Goal: Task Accomplishment & Management: Complete application form

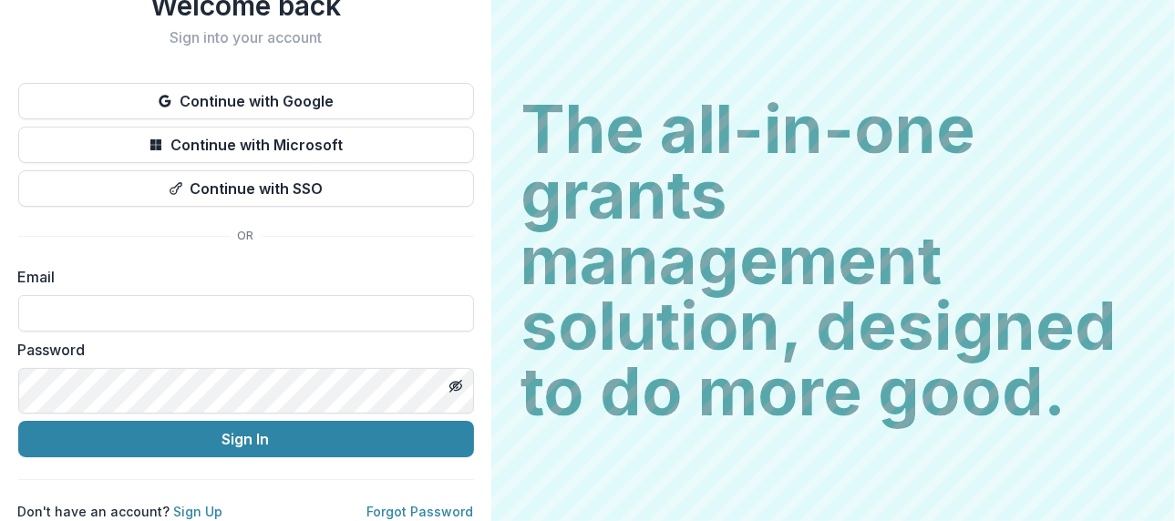
scroll to position [222, 0]
click at [440, 295] on input at bounding box center [246, 313] width 456 height 36
type input "**********"
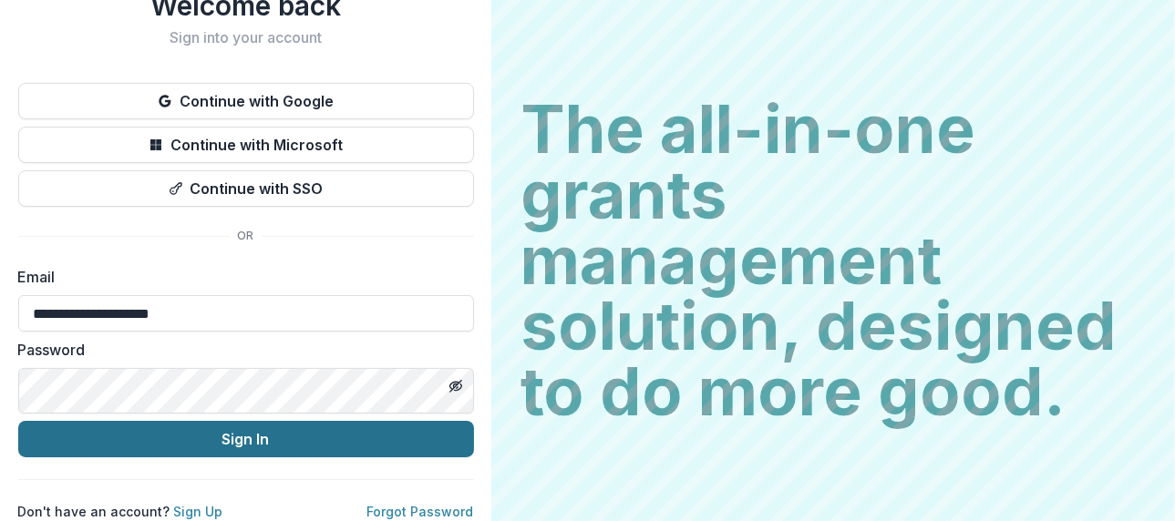
click at [474, 421] on button "Sign In" at bounding box center [246, 439] width 456 height 36
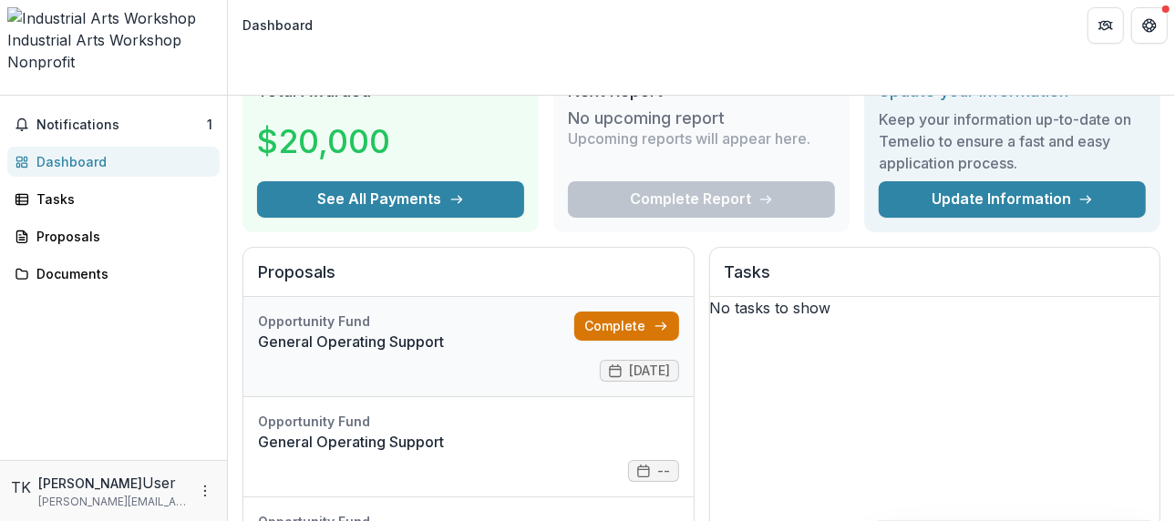
click at [679, 341] on link "Complete" at bounding box center [626, 326] width 105 height 29
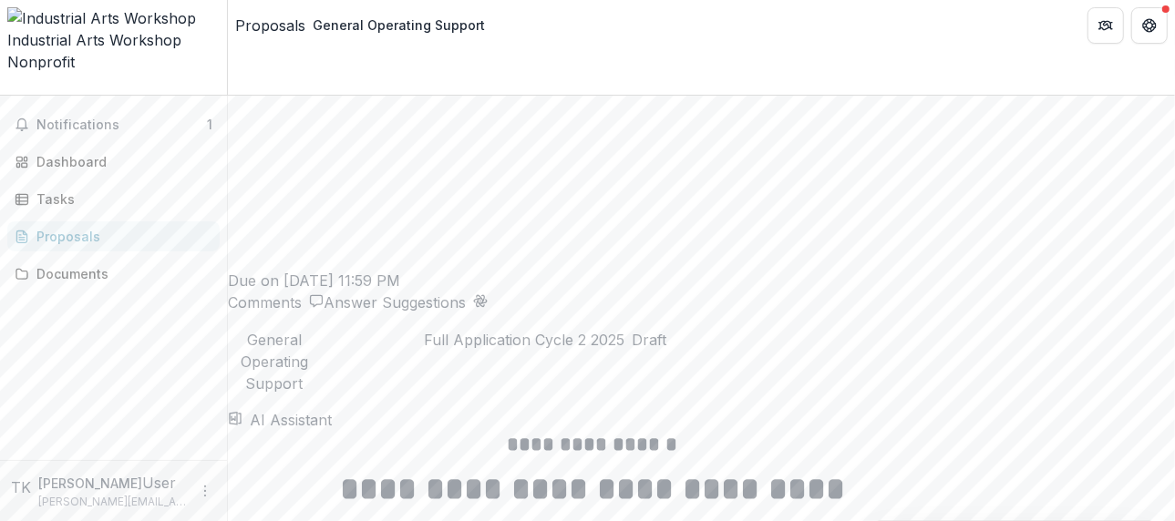
scroll to position [2734, 0]
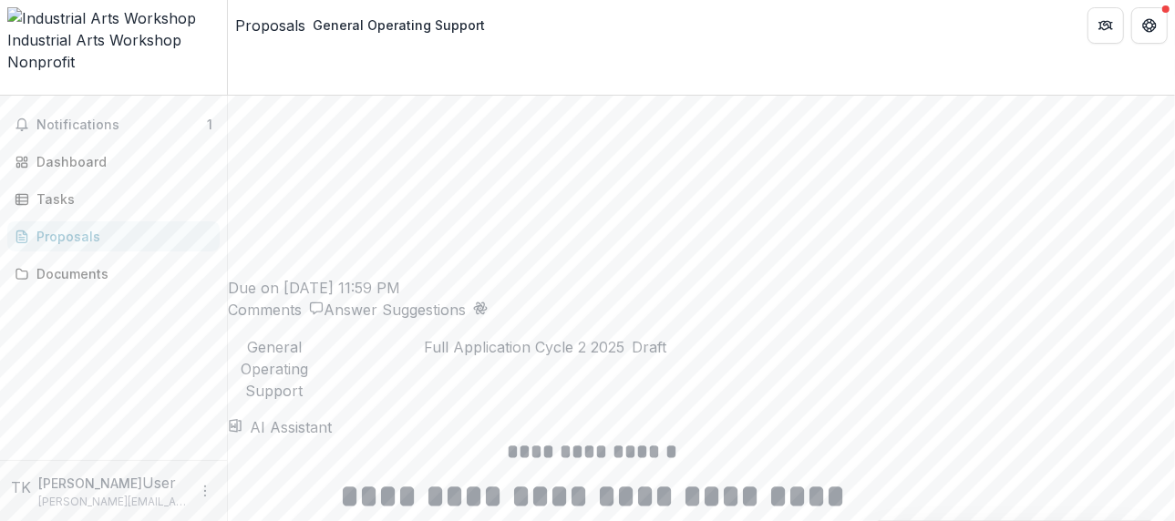
drag, startPoint x: 725, startPoint y: 334, endPoint x: 760, endPoint y: 328, distance: 36.0
drag, startPoint x: 873, startPoint y: 331, endPoint x: 744, endPoint y: 341, distance: 129.8
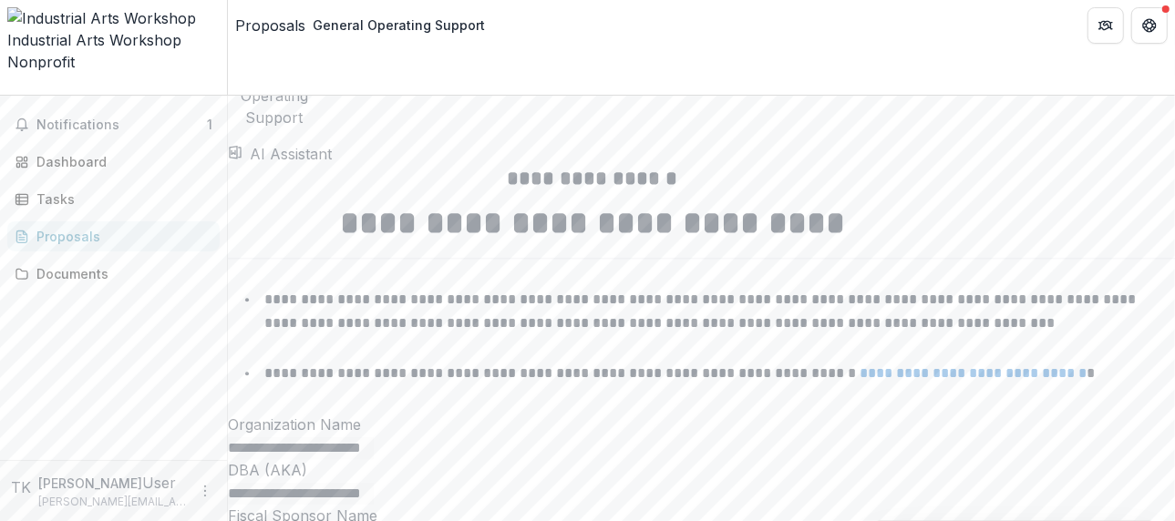
scroll to position [3065, 0]
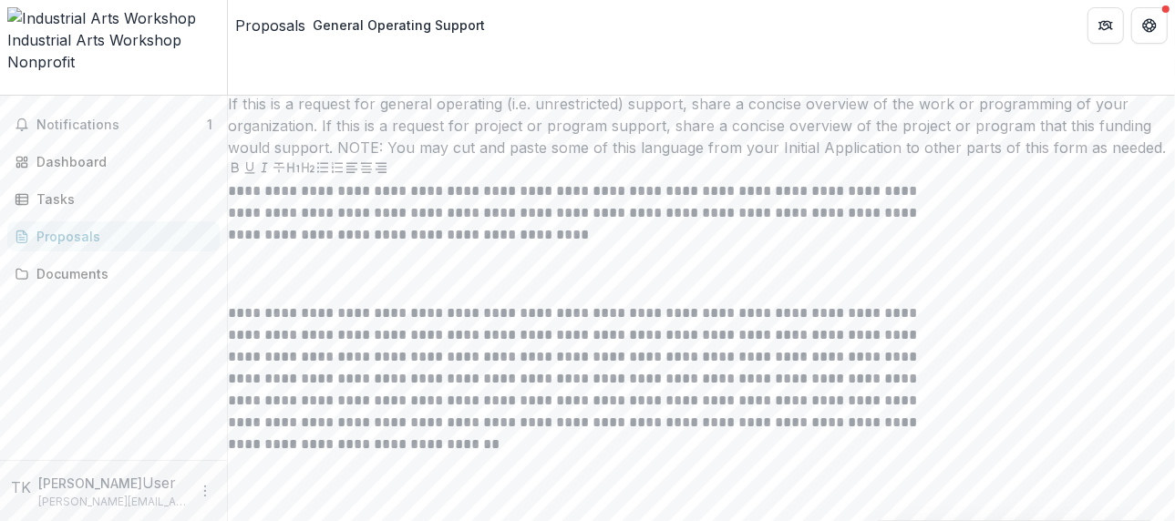
scroll to position [4887, 0]
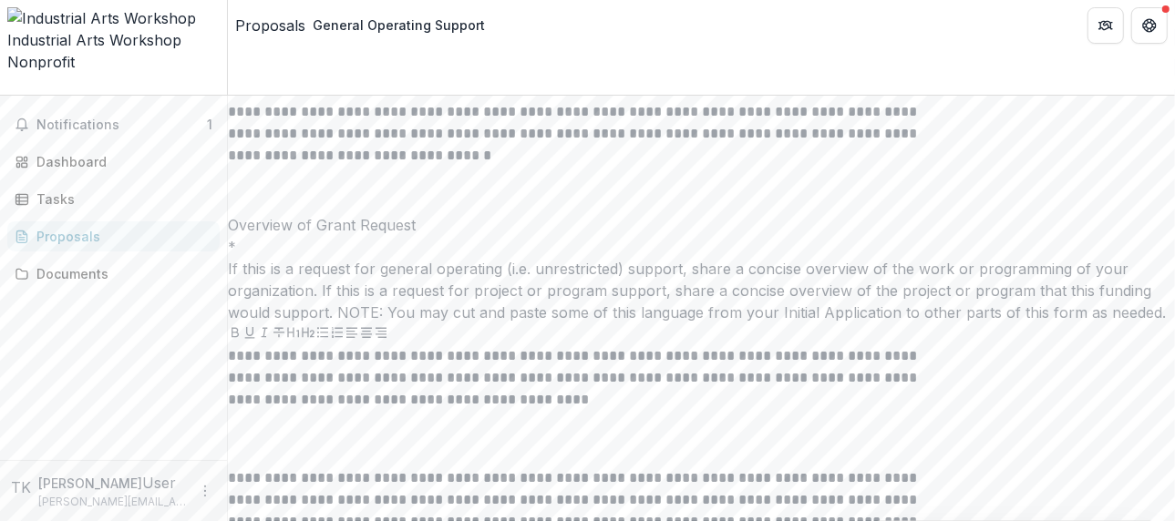
scroll to position [4749, 0]
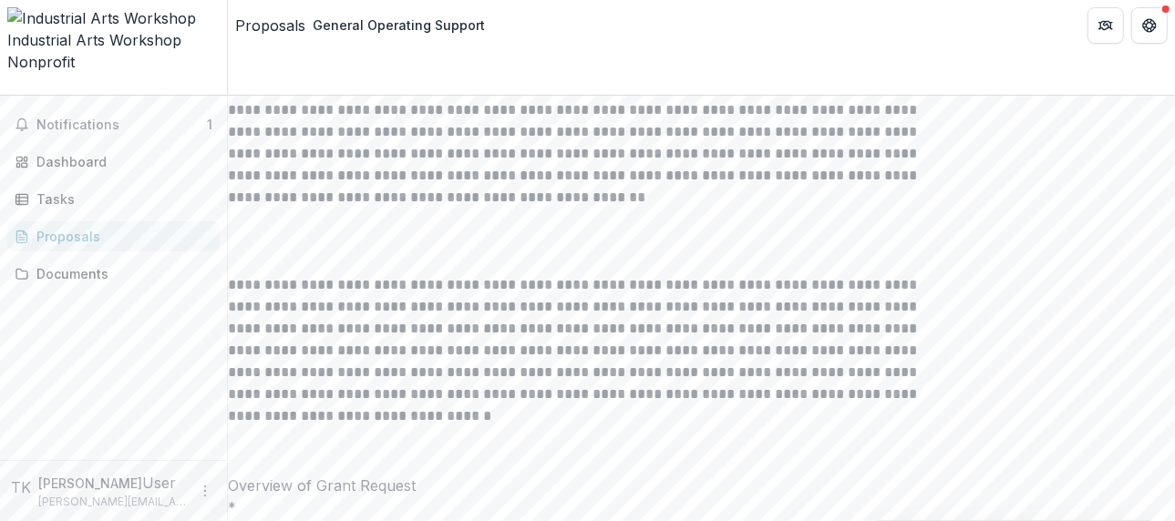
scroll to position [4567, 0]
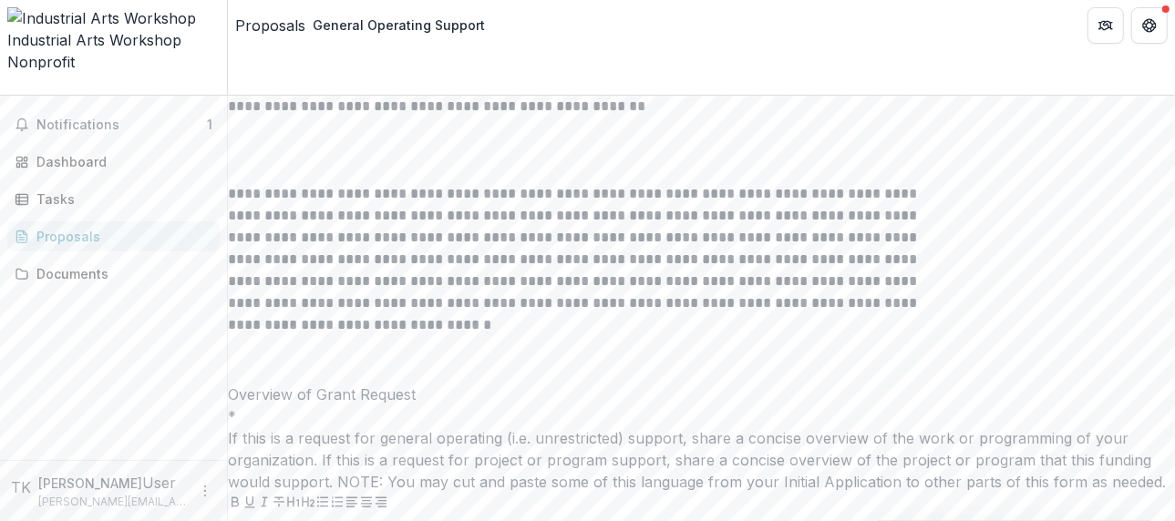
drag, startPoint x: 366, startPoint y: 120, endPoint x: 1030, endPoint y: 425, distance: 729.9
copy div "**********"
